Goal: Task Accomplishment & Management: Complete application form

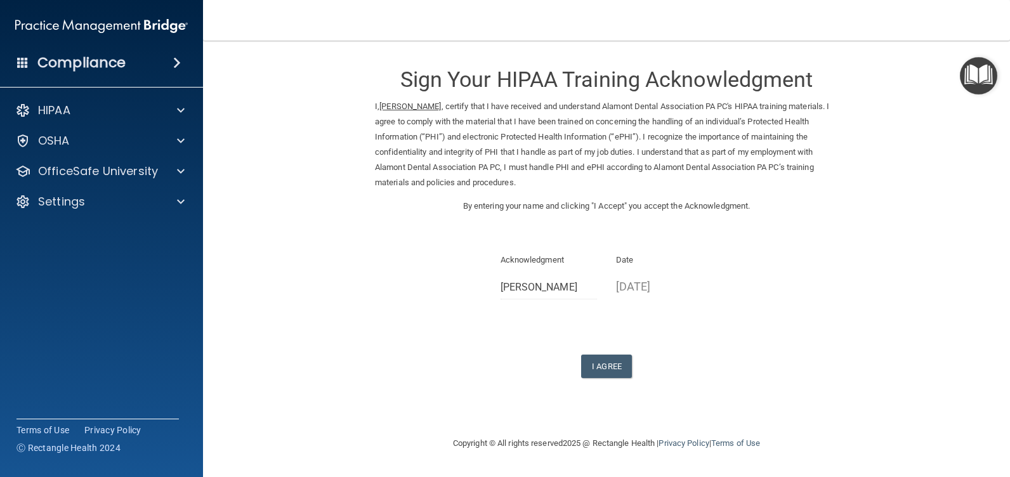
click at [610, 352] on div "Sign Your HIPAA Training Acknowledgment I, Marlena Horne , certify that I have …" at bounding box center [606, 215] width 463 height 325
click at [604, 374] on button "I Agree" at bounding box center [606, 366] width 51 height 23
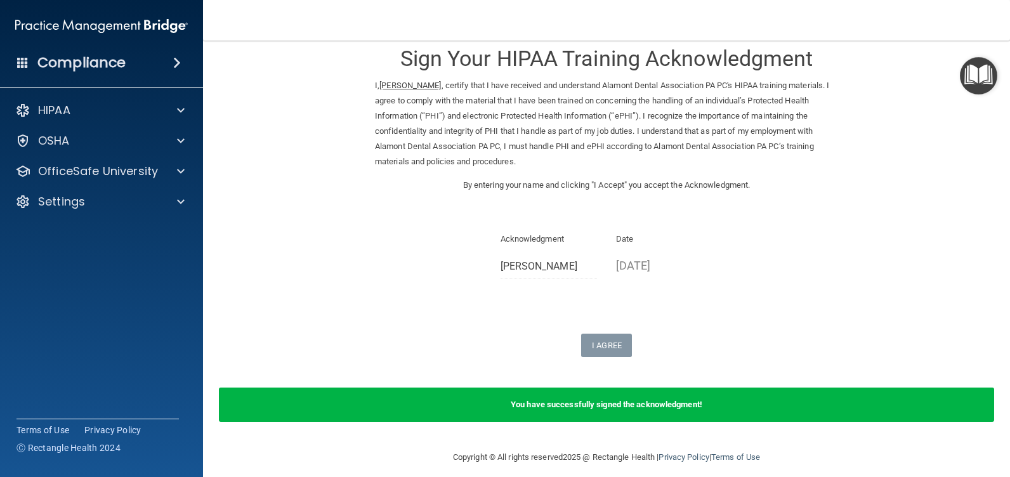
scroll to position [32, 0]
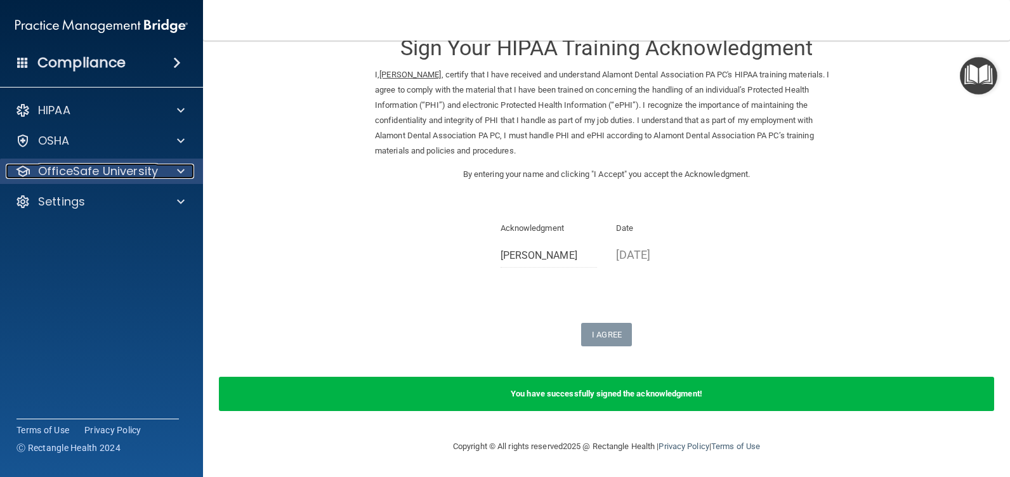
click at [82, 169] on p "OfficeSafe University" at bounding box center [98, 171] width 120 height 15
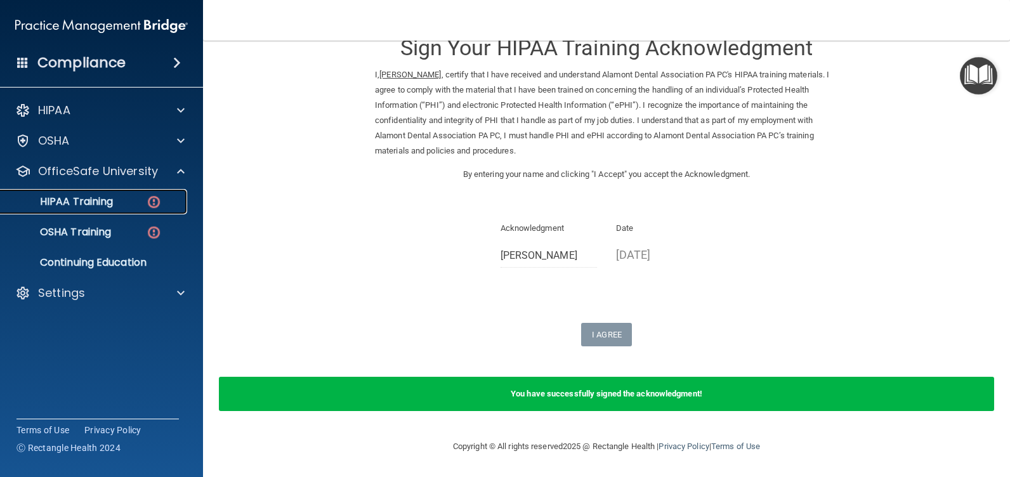
click at [71, 199] on p "HIPAA Training" at bounding box center [60, 201] width 105 height 13
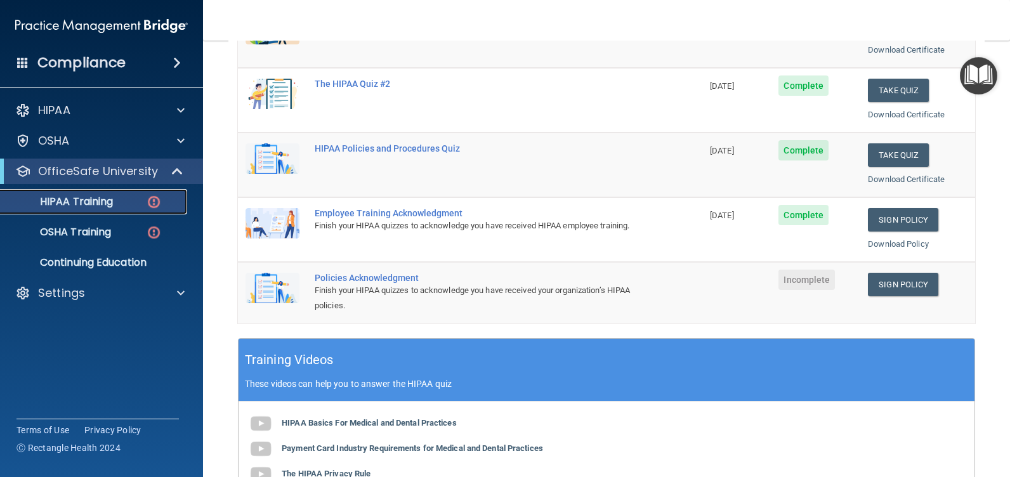
scroll to position [286, 0]
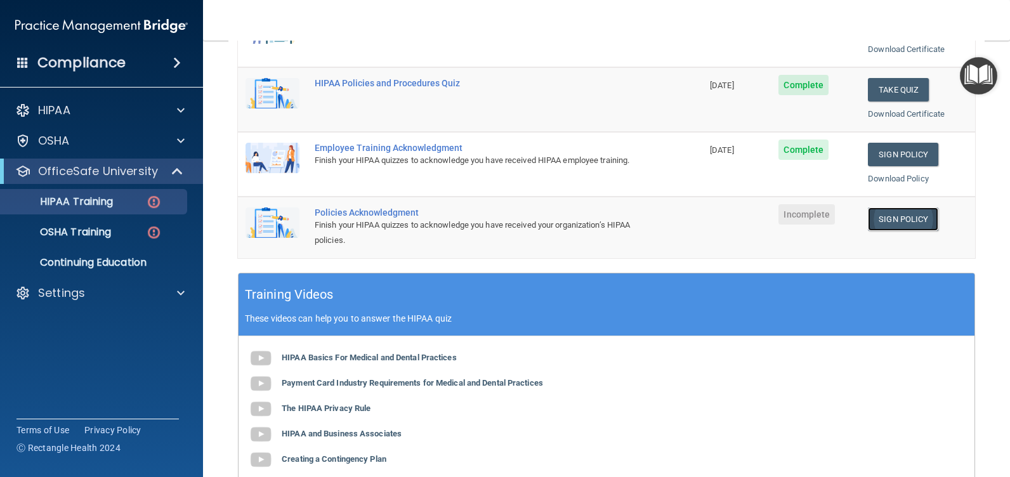
click at [887, 220] on link "Sign Policy" at bounding box center [903, 219] width 70 height 23
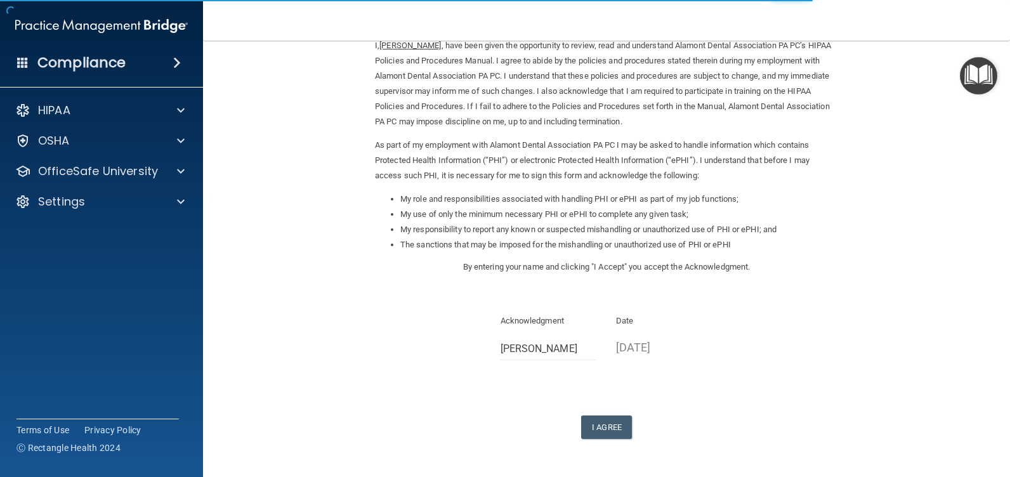
scroll to position [104, 0]
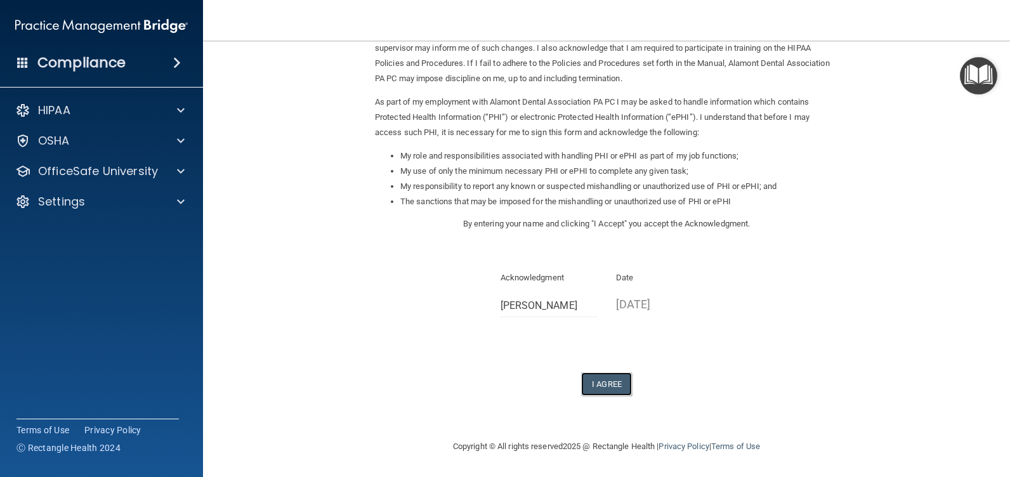
drag, startPoint x: 597, startPoint y: 389, endPoint x: 675, endPoint y: 366, distance: 81.5
click at [597, 388] on button "I Agree" at bounding box center [606, 384] width 51 height 23
click at [607, 385] on button "I Agree" at bounding box center [606, 384] width 51 height 23
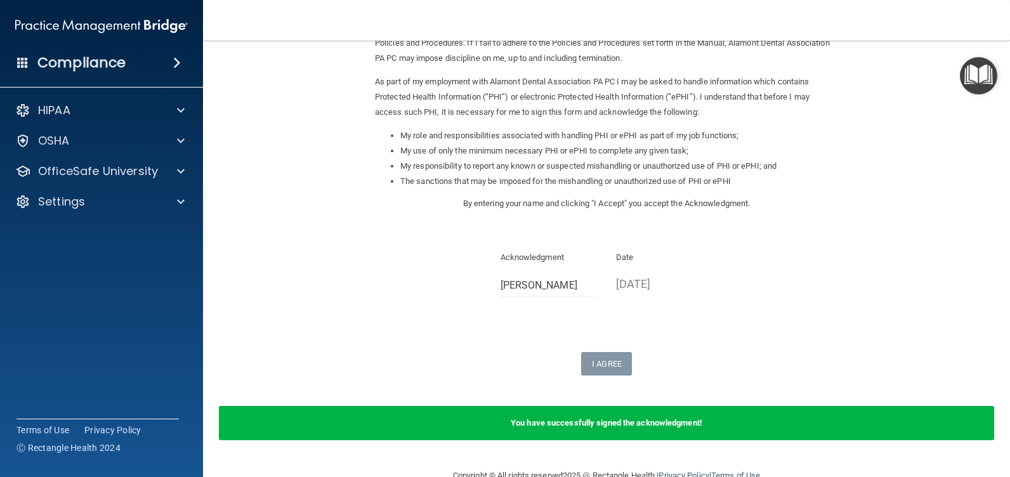
scroll to position [154, 0]
